Goal: Task Accomplishment & Management: Use online tool/utility

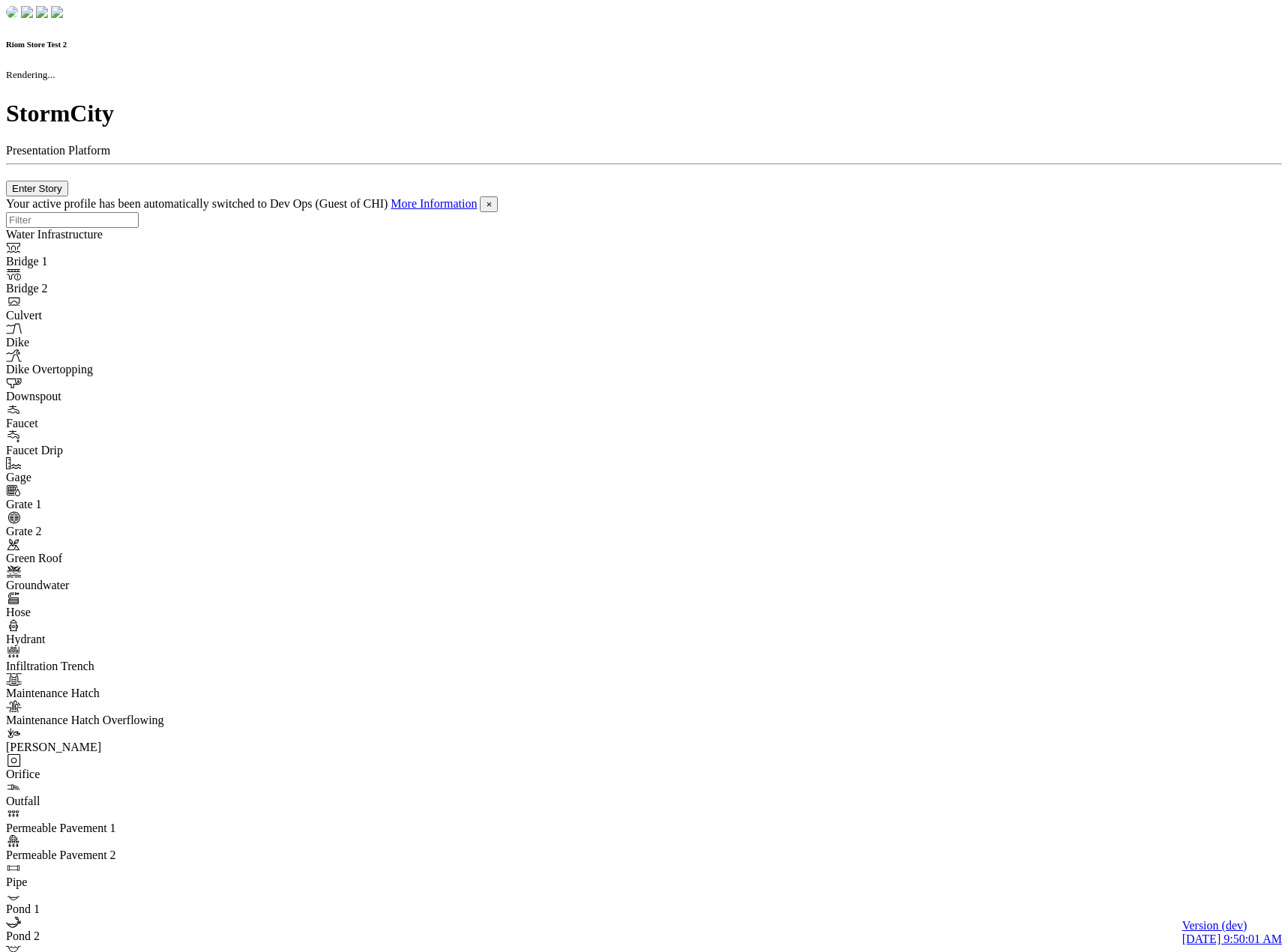
checkbox input "true"
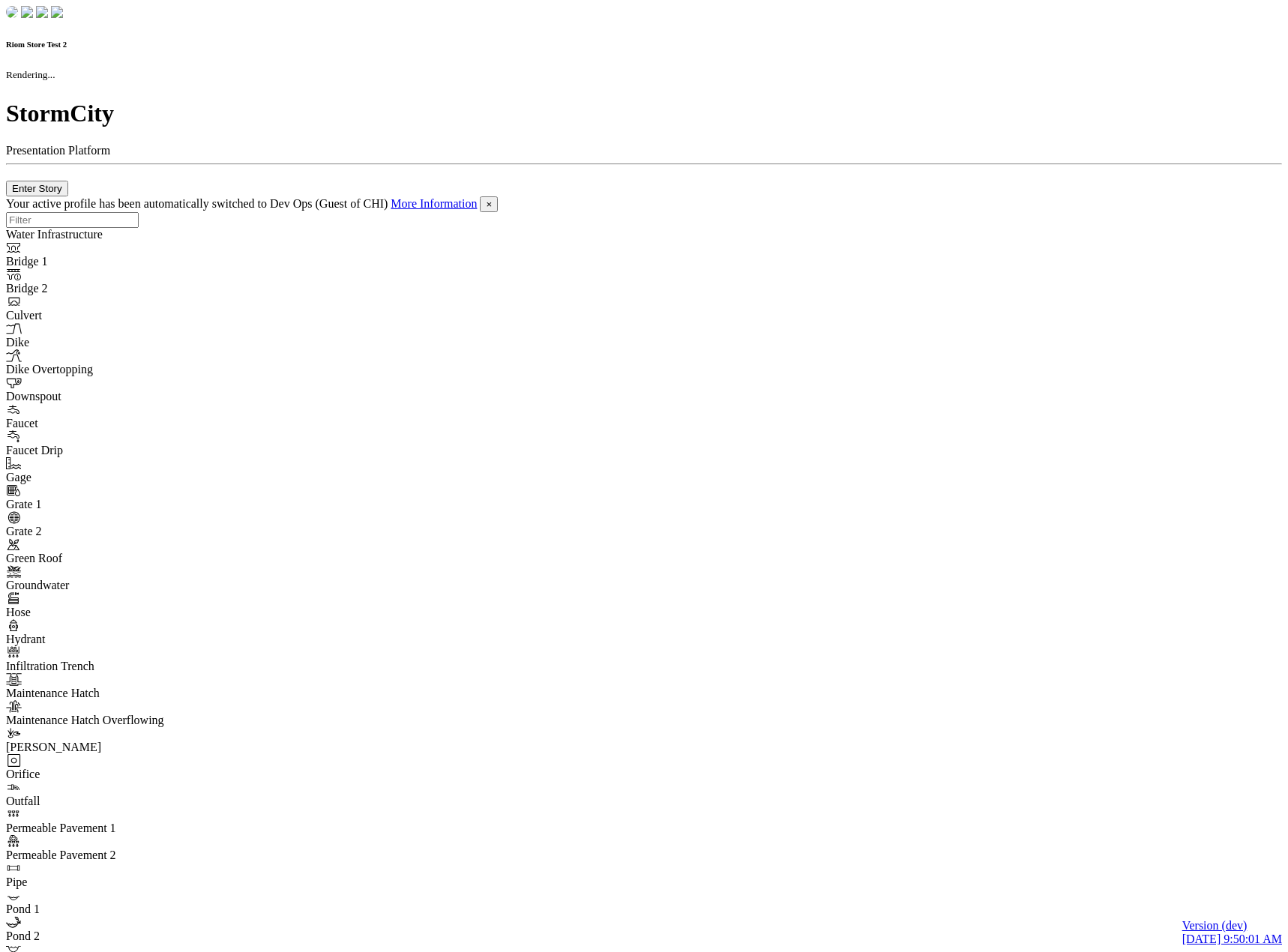
checkbox input "true"
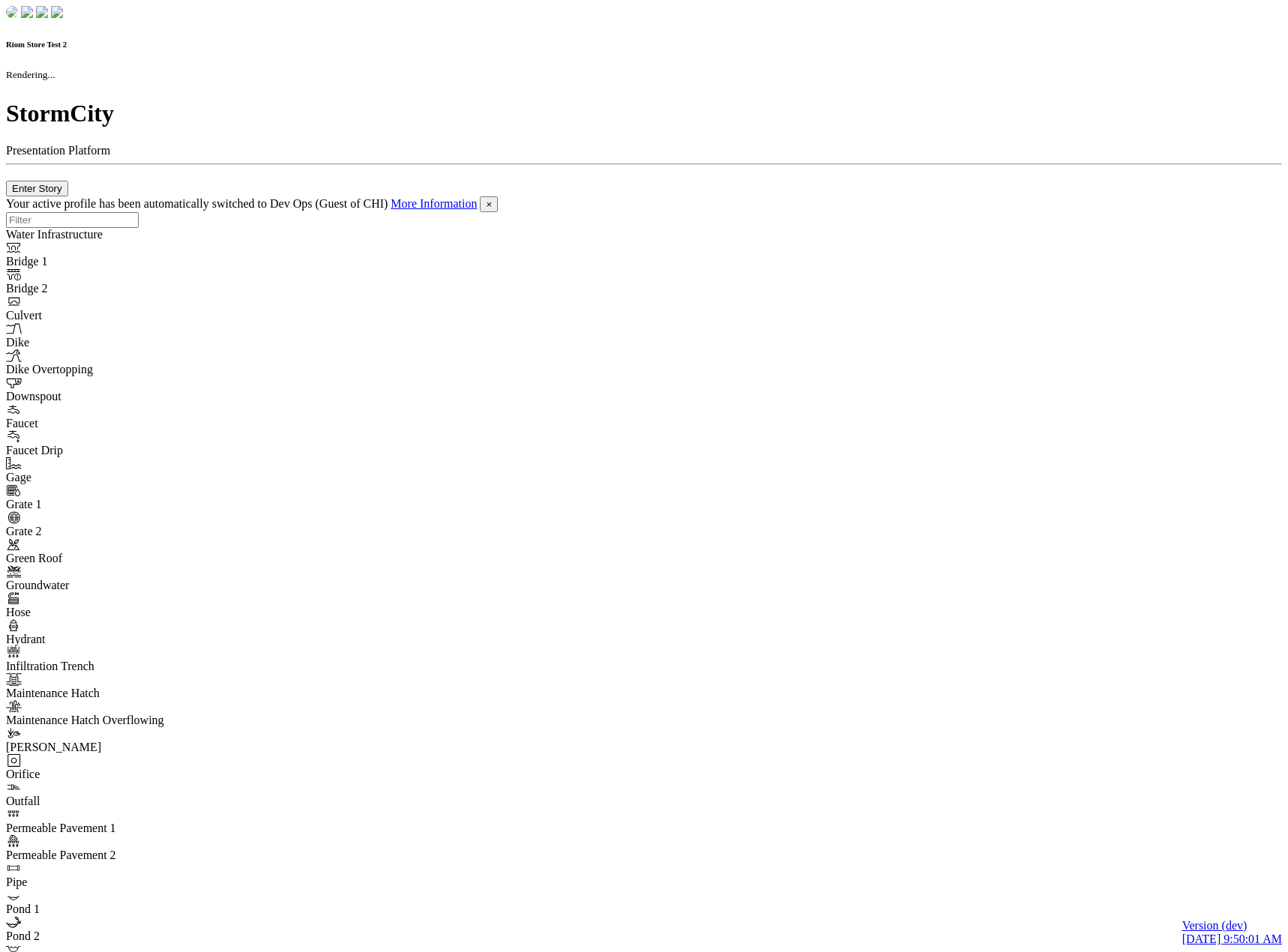
checkbox input "false"
checkbox input "true"
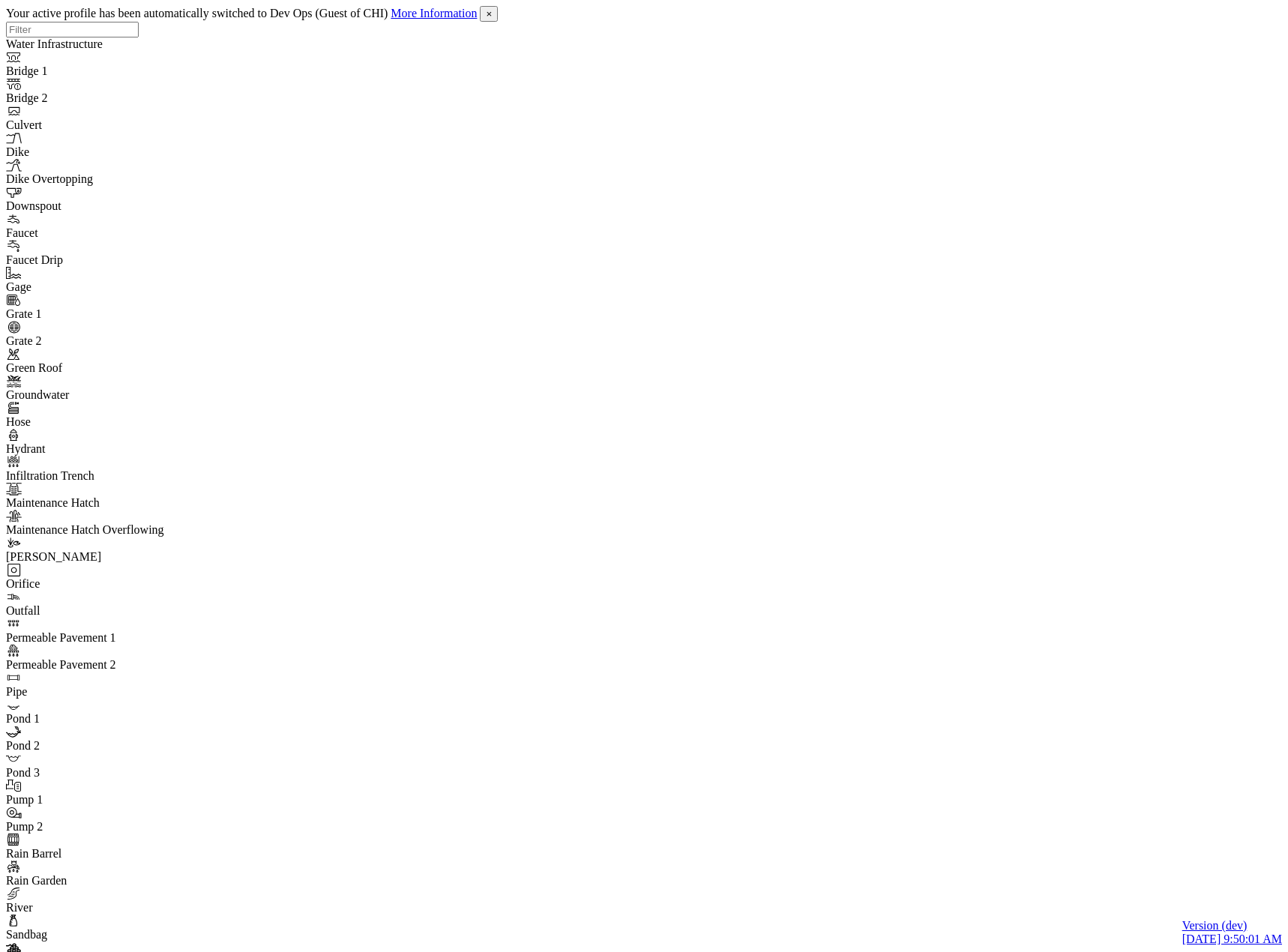
click at [491, 9] on span "×" at bounding box center [489, 14] width 6 height 12
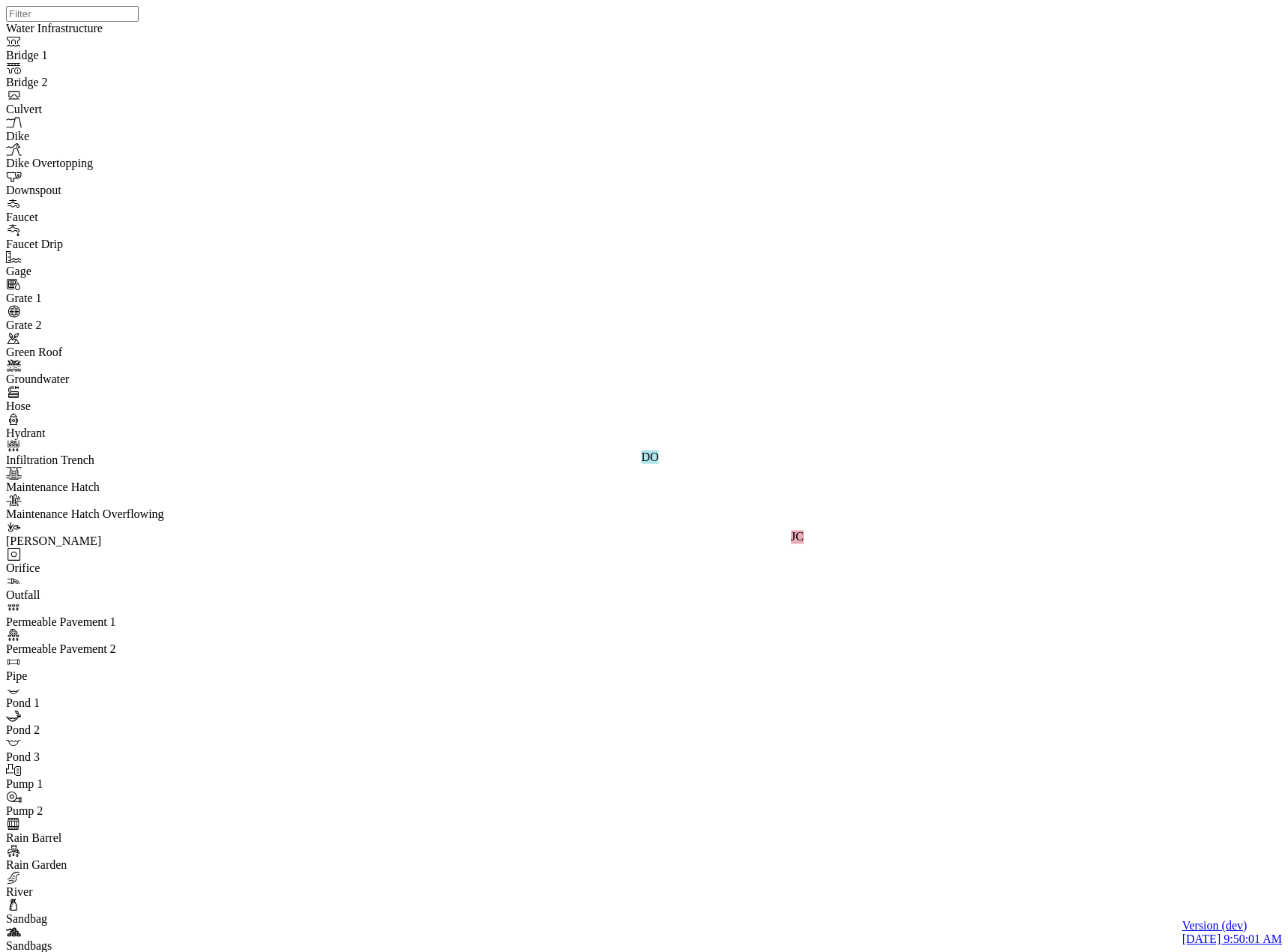
drag, startPoint x: 424, startPoint y: 205, endPoint x: 424, endPoint y: 214, distance: 9.0
drag, startPoint x: 424, startPoint y: 215, endPoint x: 431, endPoint y: 222, distance: 9.9
